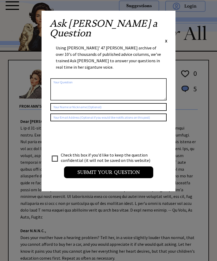
click at [164, 26] on div "Ask Ann a Question X" at bounding box center [108, 31] width 118 height 25
click at [165, 38] on span "X" at bounding box center [166, 40] width 2 height 5
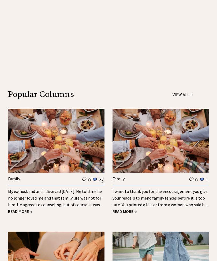
scroll to position [524, 0]
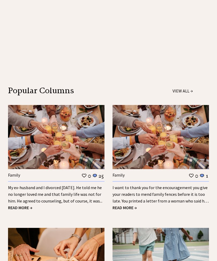
click at [23, 205] on span "READ MORE →" at bounding box center [20, 207] width 24 height 5
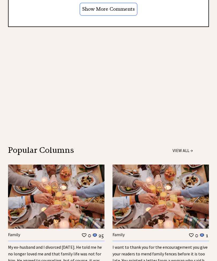
scroll to position [464, 0]
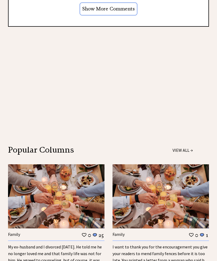
click at [179, 148] on link "VIEW ALL →" at bounding box center [182, 150] width 20 height 5
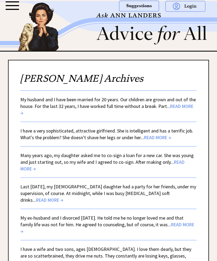
click at [178, 108] on span "READ MORE →" at bounding box center [106, 109] width 173 height 13
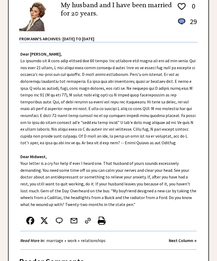
scroll to position [86, 0]
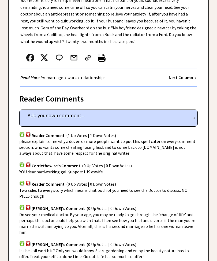
scroll to position [249, 0]
click at [175, 75] on strong "Next Column →" at bounding box center [182, 77] width 28 height 5
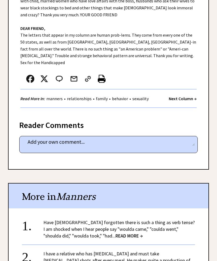
scroll to position [193, 0]
click at [184, 96] on strong "Next Column →" at bounding box center [182, 98] width 28 height 5
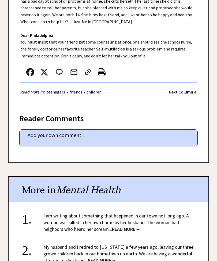
scroll to position [152, 0]
click at [188, 93] on strong "Next Column →" at bounding box center [182, 91] width 28 height 5
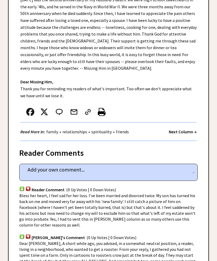
scroll to position [147, 0]
click at [179, 132] on strong "Next Column →" at bounding box center [182, 131] width 28 height 5
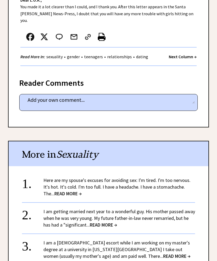
scroll to position [298, 0]
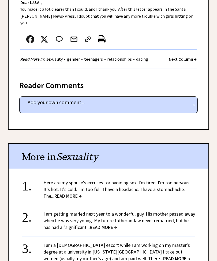
click at [184, 56] on strong "Next Column →" at bounding box center [182, 58] width 28 height 5
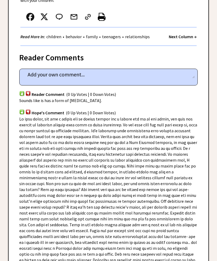
scroll to position [279, 0]
click at [182, 34] on strong "Next Column →" at bounding box center [182, 36] width 28 height 5
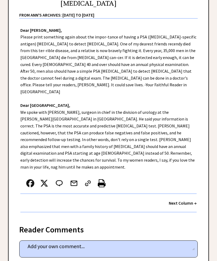
scroll to position [121, 0]
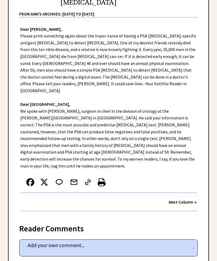
click at [181, 199] on strong "Next Column →" at bounding box center [182, 201] width 28 height 5
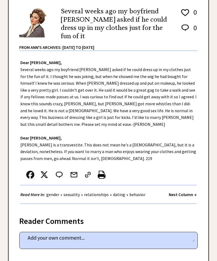
scroll to position [94, 0]
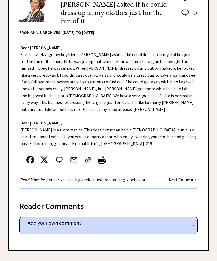
click at [179, 177] on strong "Next Column →" at bounding box center [182, 179] width 28 height 5
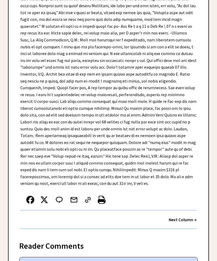
scroll to position [212, 0]
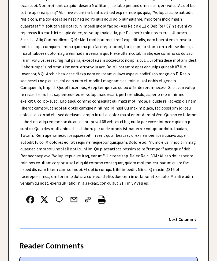
click at [177, 217] on strong "Next Column →" at bounding box center [182, 219] width 28 height 5
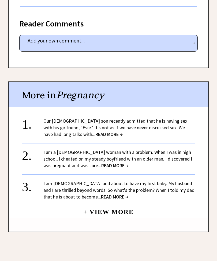
scroll to position [294, 0]
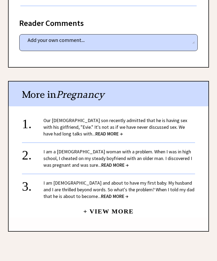
click at [101, 193] on span "READ MORE →" at bounding box center [114, 196] width 27 height 6
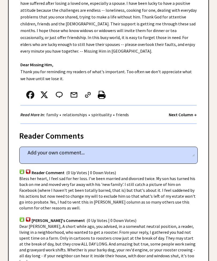
scroll to position [164, 0]
